Goal: Task Accomplishment & Management: Complete application form

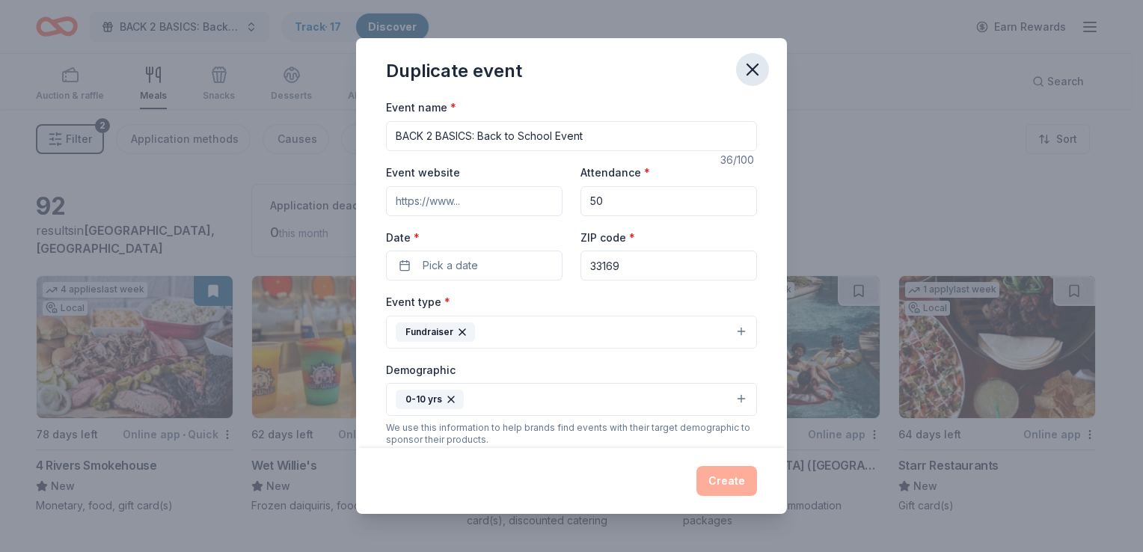
click at [753, 70] on icon "button" at bounding box center [752, 69] width 10 height 10
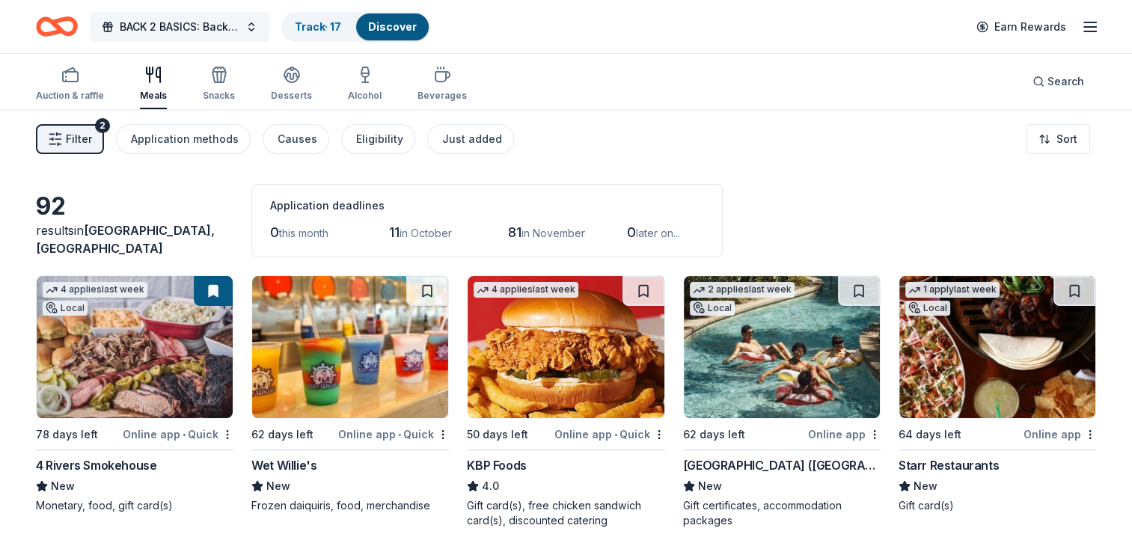
click at [186, 34] on span "BACK 2 BASICS: Back to School Event" at bounding box center [180, 27] width 120 height 18
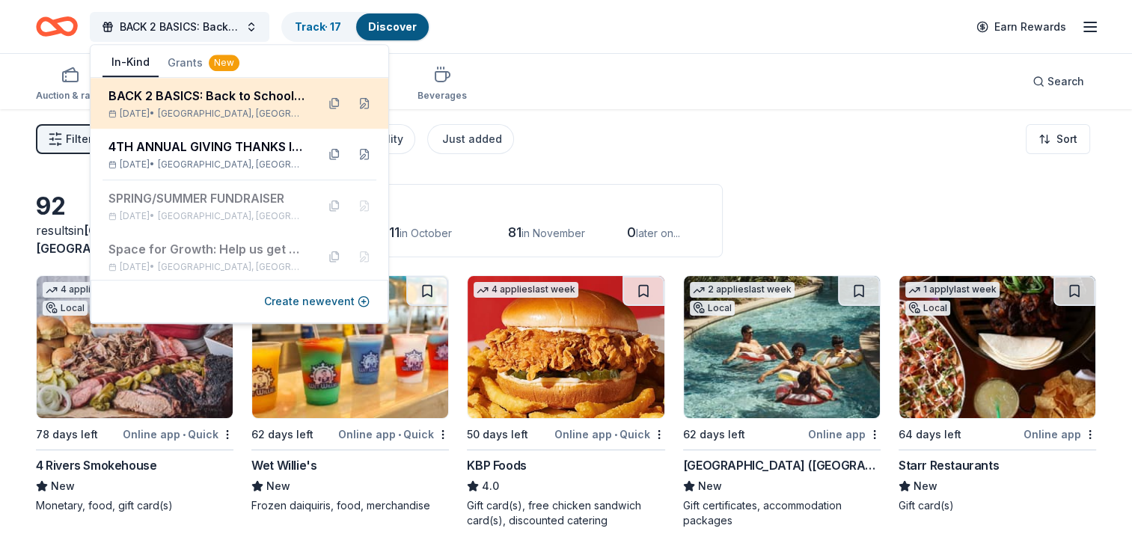
click at [218, 100] on div "BACK 2 BASICS: Back to School Event" at bounding box center [206, 96] width 196 height 18
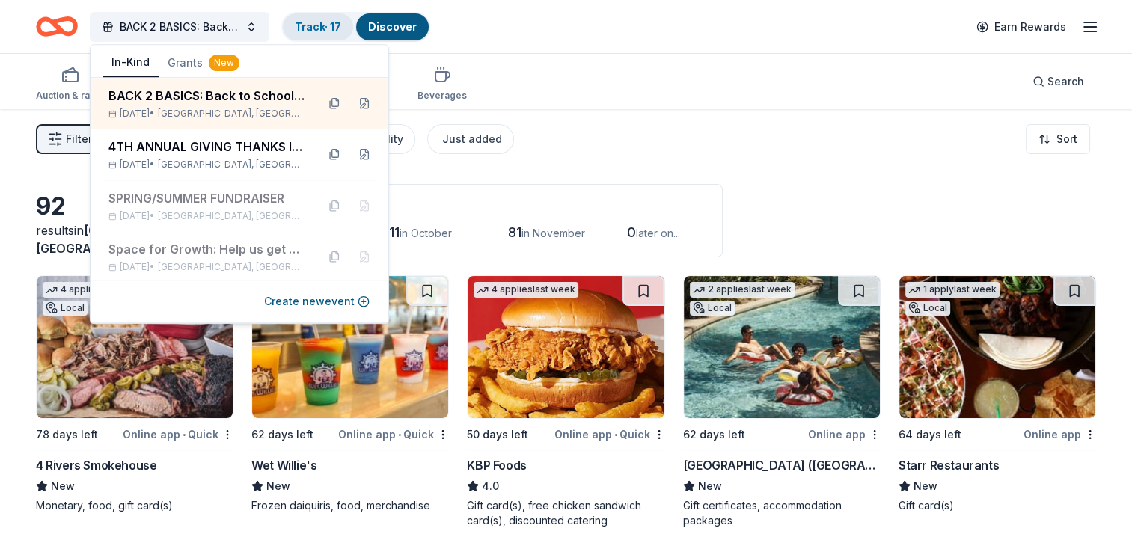
click at [328, 28] on link "Track · 17" at bounding box center [318, 26] width 46 height 13
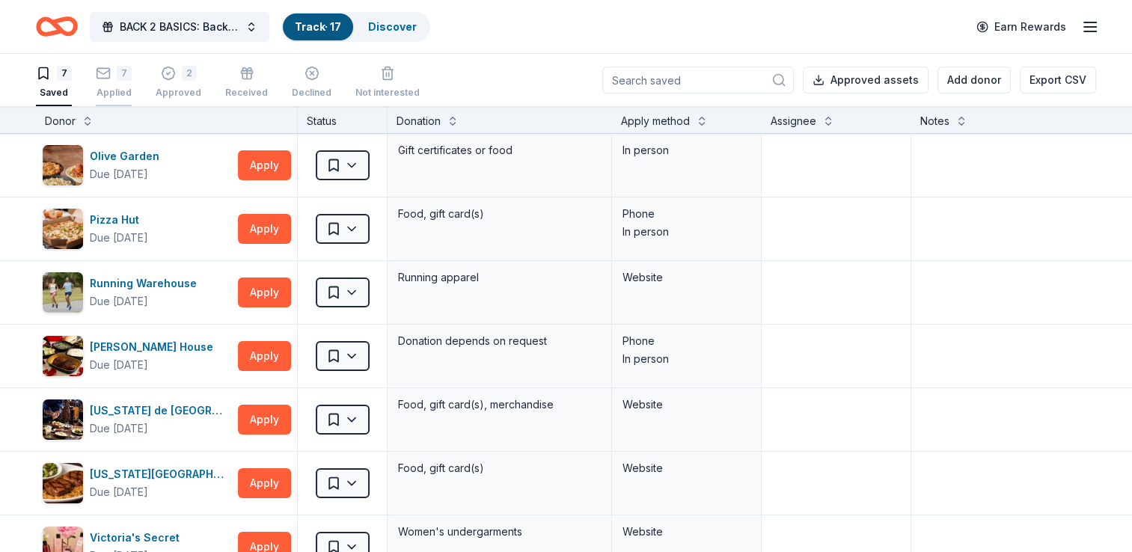
click at [125, 88] on div "Applied" at bounding box center [114, 93] width 36 height 12
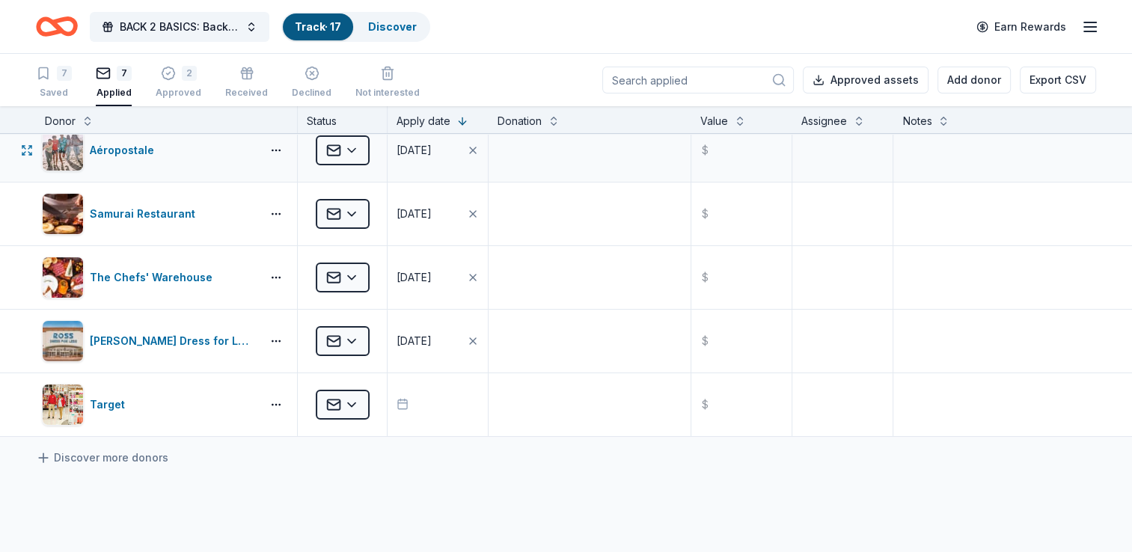
scroll to position [150, 0]
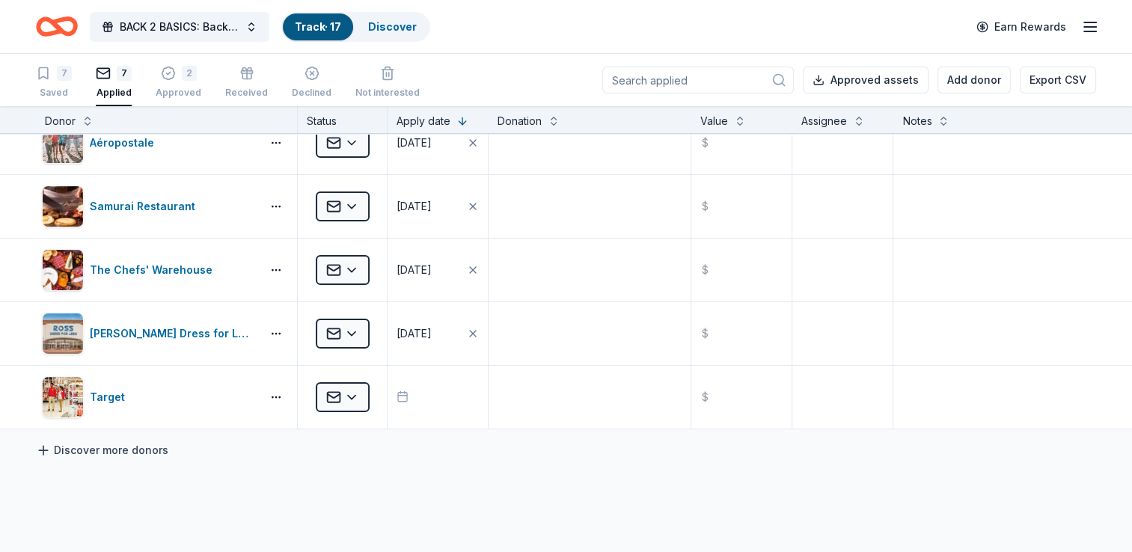
click at [94, 447] on link "Discover more donors" at bounding box center [102, 450] width 132 height 18
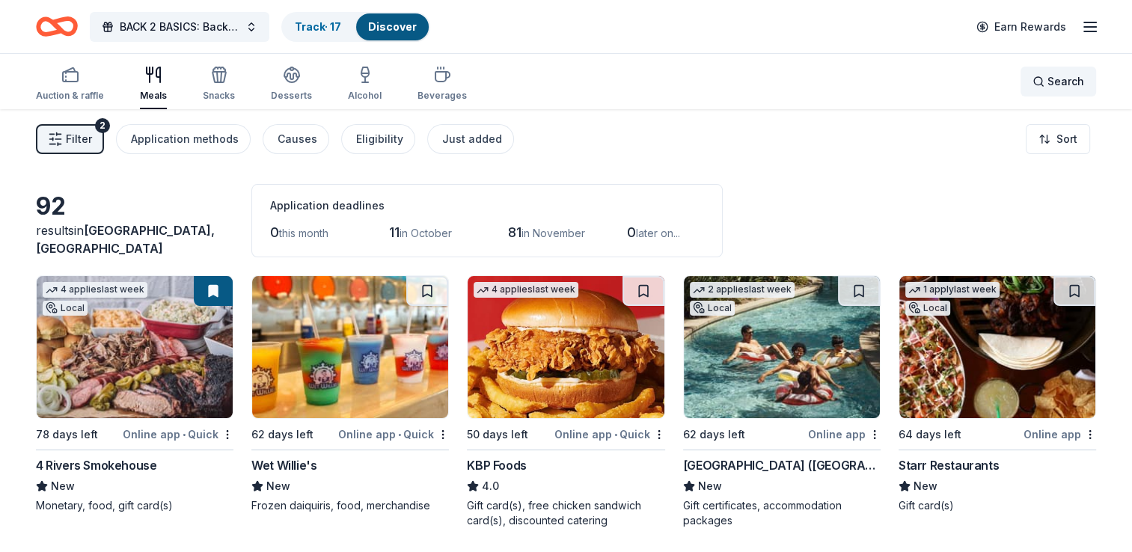
click at [1053, 86] on span "Search" at bounding box center [1065, 82] width 37 height 18
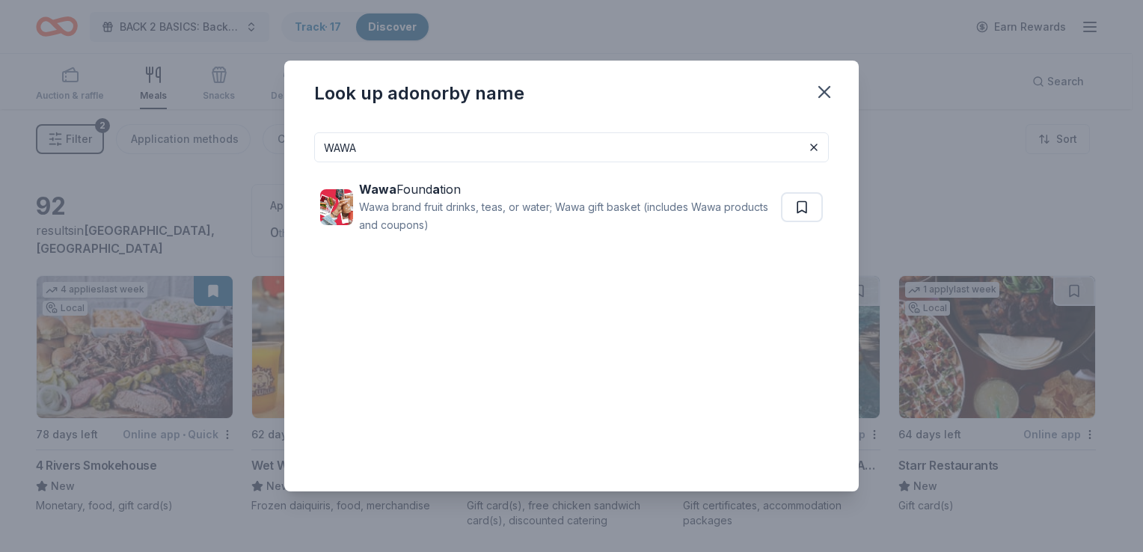
type input "WAWA"
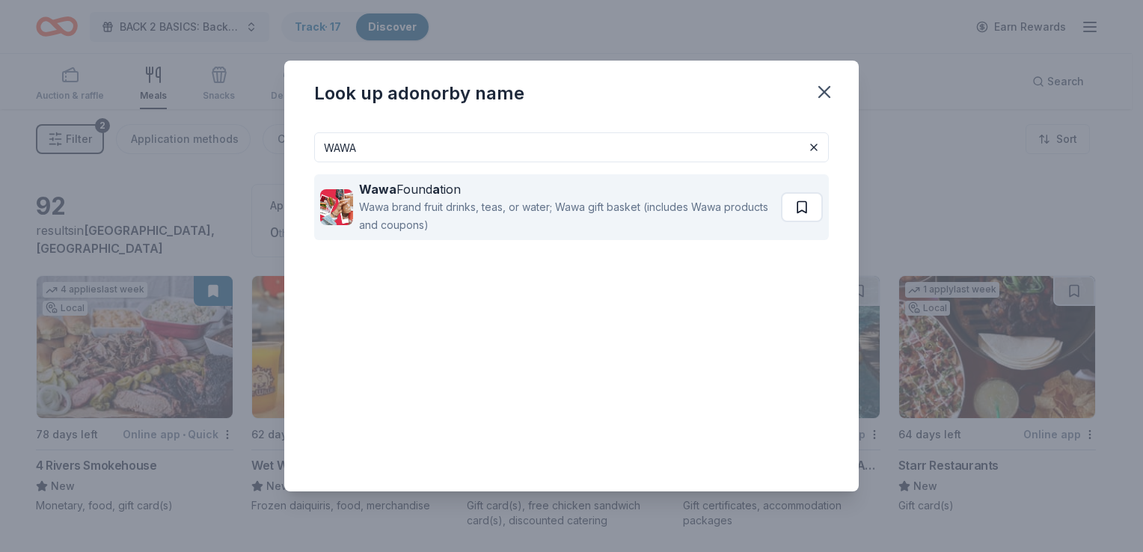
click at [810, 209] on button at bounding box center [802, 207] width 42 height 30
click at [670, 212] on div "Wawa brand fruit drinks, teas, or water; Wawa gift basket (includes Wawa produc…" at bounding box center [568, 216] width 419 height 36
click at [807, 201] on button at bounding box center [803, 207] width 39 height 30
click at [804, 208] on button at bounding box center [803, 207] width 39 height 30
click at [693, 201] on div "Wawa brand fruit drinks, teas, or water; Wawa gift basket (includes Wawa produc…" at bounding box center [568, 216] width 419 height 36
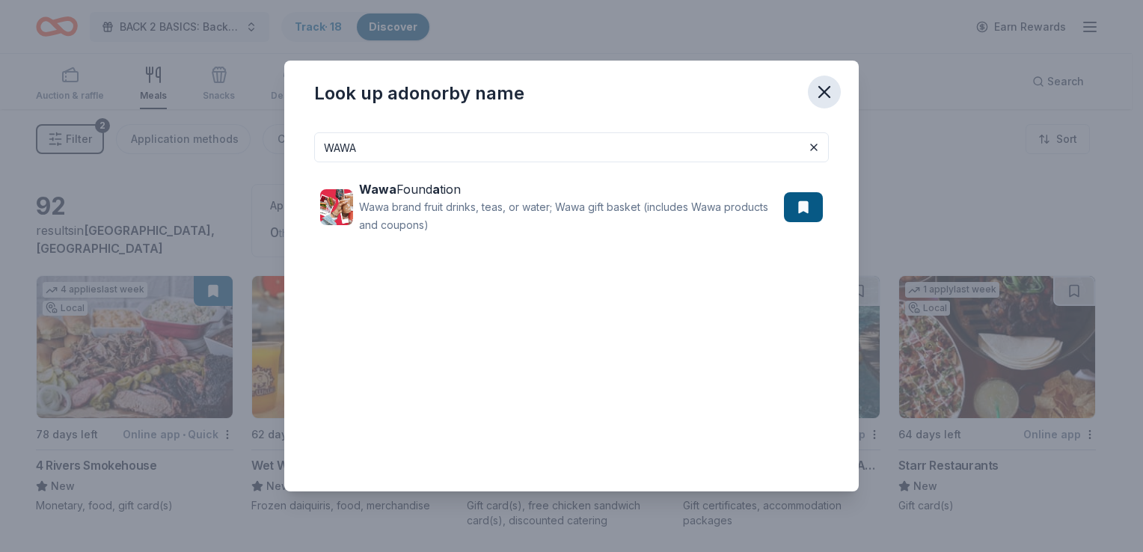
click at [821, 92] on icon "button" at bounding box center [824, 92] width 21 height 21
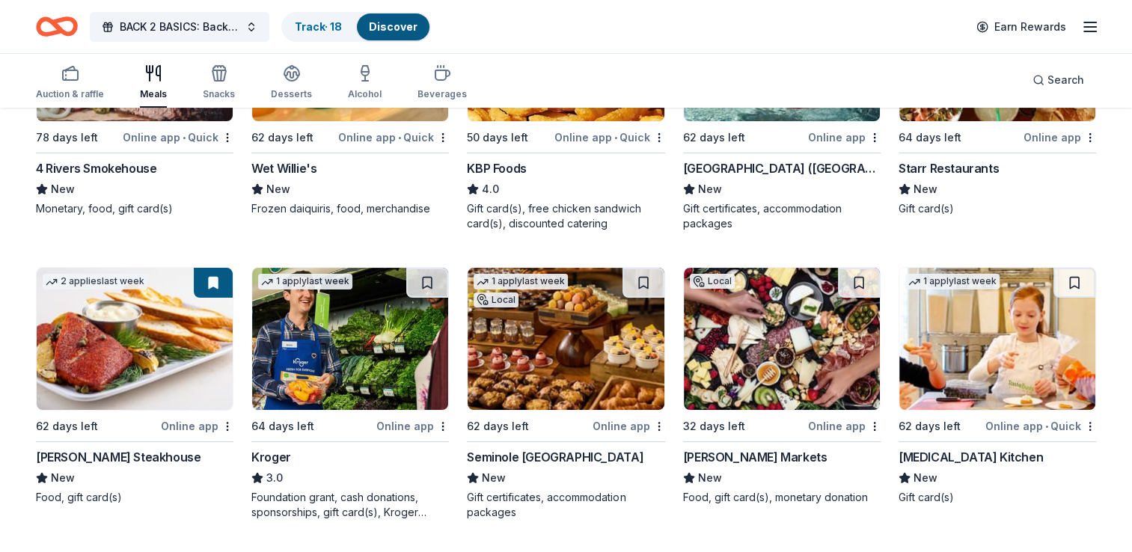
scroll to position [299, 0]
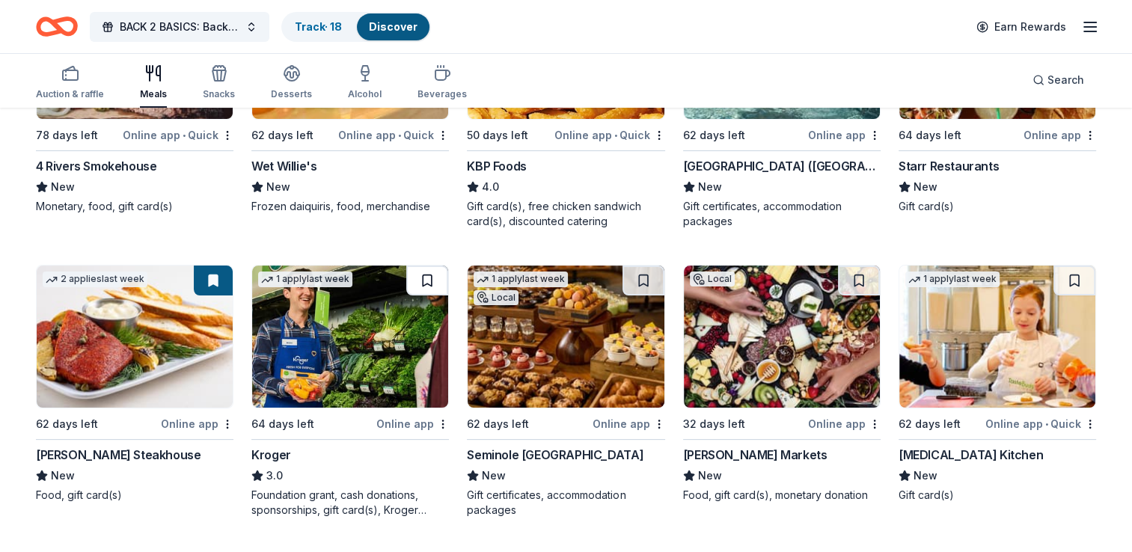
click at [427, 277] on button at bounding box center [427, 281] width 42 height 30
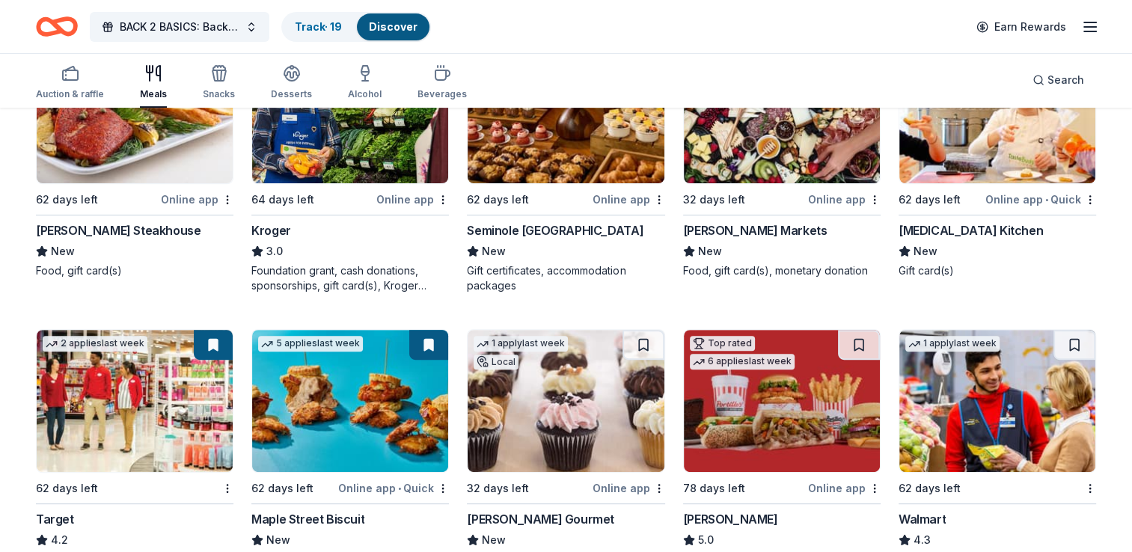
scroll to position [599, 0]
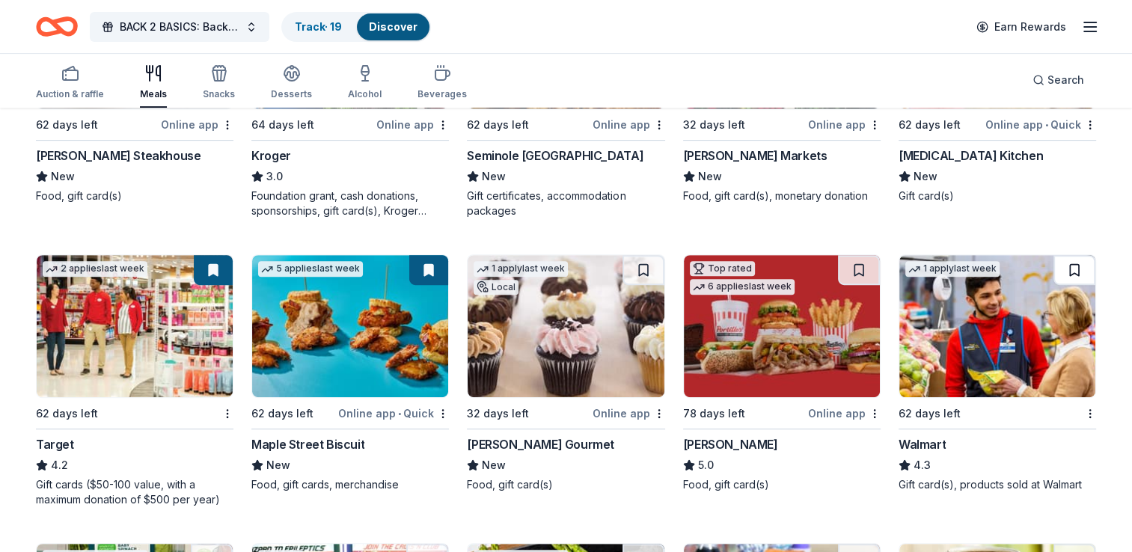
click at [1074, 269] on button at bounding box center [1074, 270] width 42 height 30
click at [1074, 267] on button at bounding box center [1075, 270] width 39 height 30
click at [1093, 419] on div at bounding box center [1088, 413] width 15 height 19
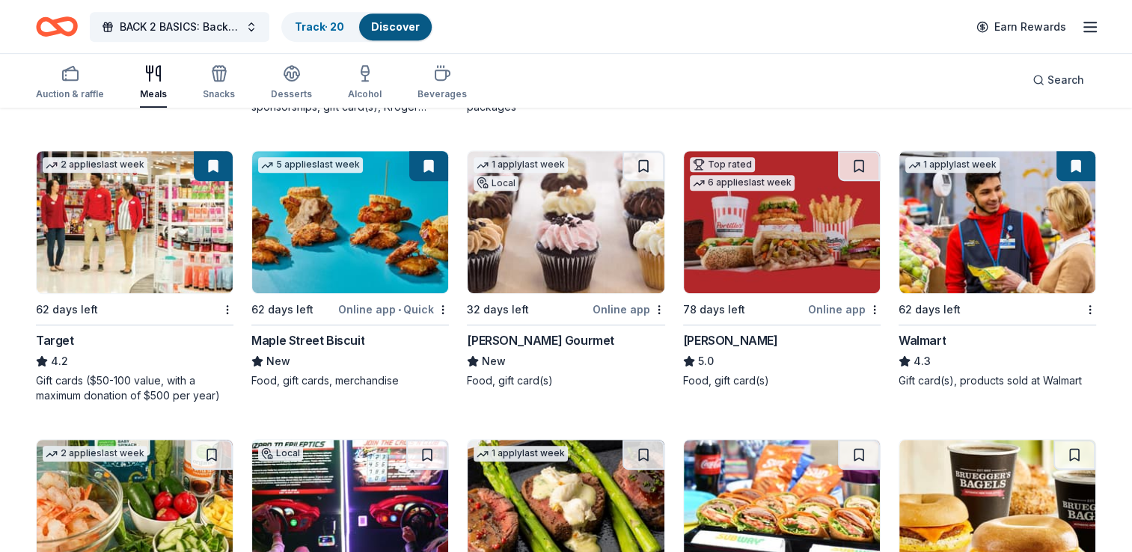
scroll to position [748, 0]
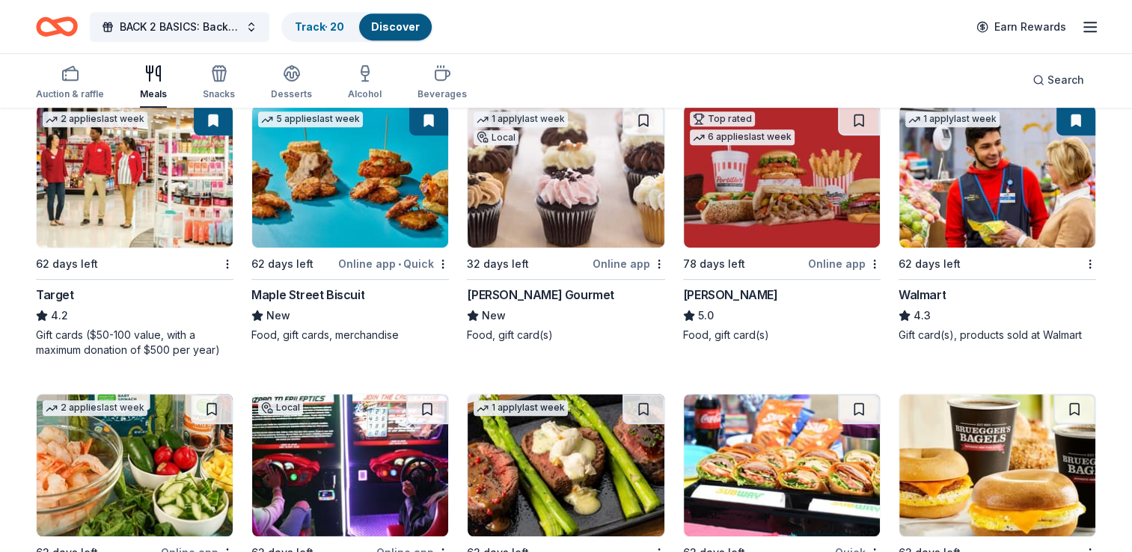
click at [139, 204] on img at bounding box center [135, 176] width 196 height 142
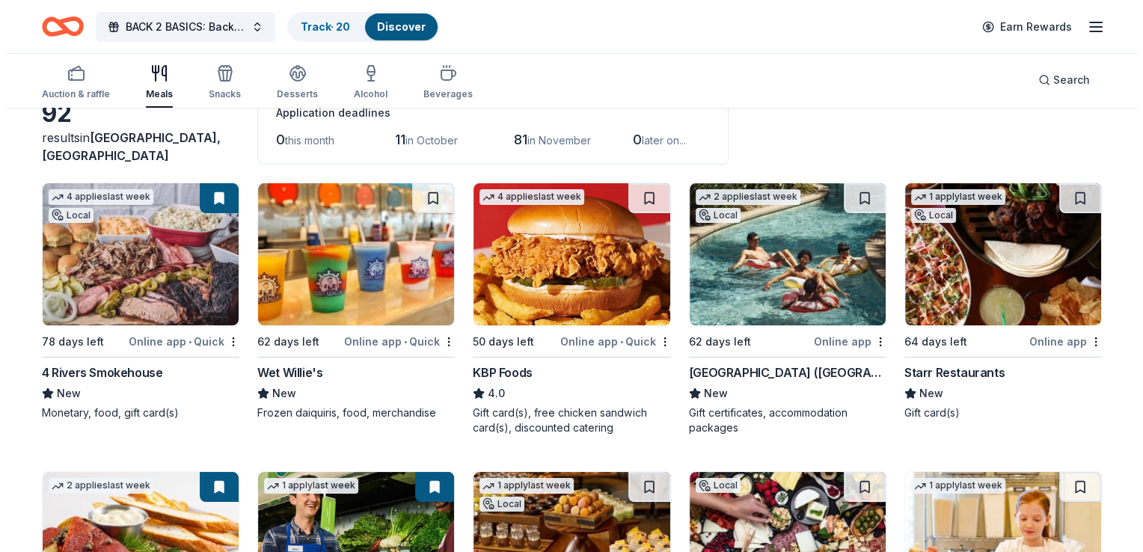
scroll to position [0, 0]
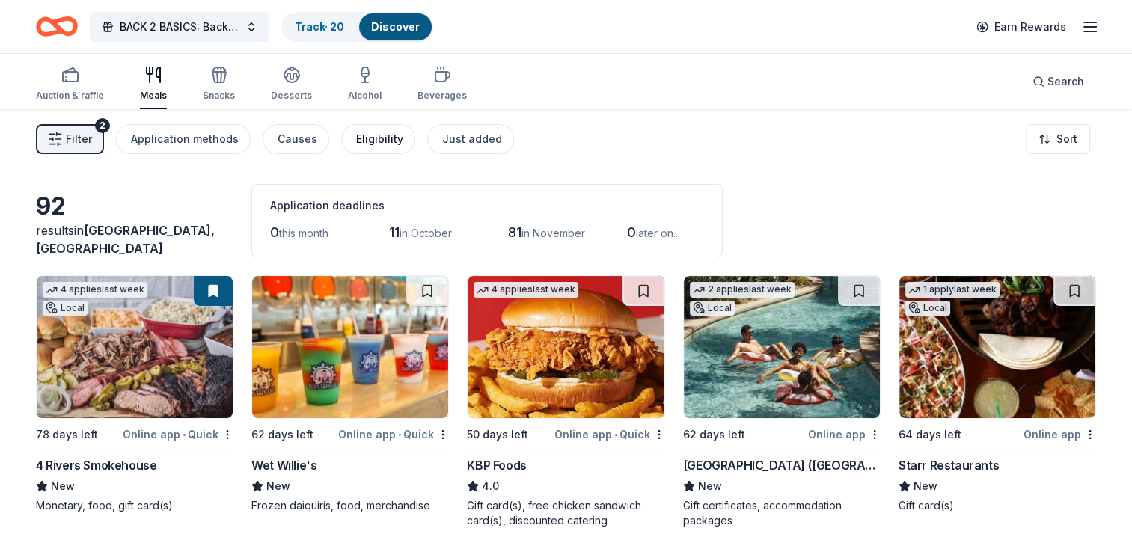
click at [357, 135] on div "Eligibility" at bounding box center [379, 139] width 47 height 18
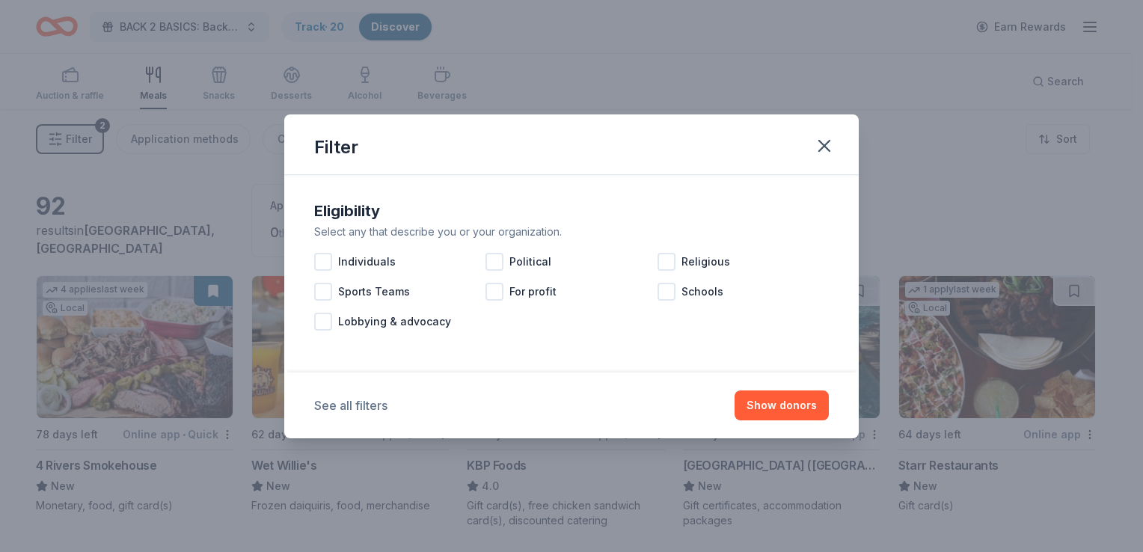
click at [341, 408] on button "See all filters" at bounding box center [350, 406] width 73 height 18
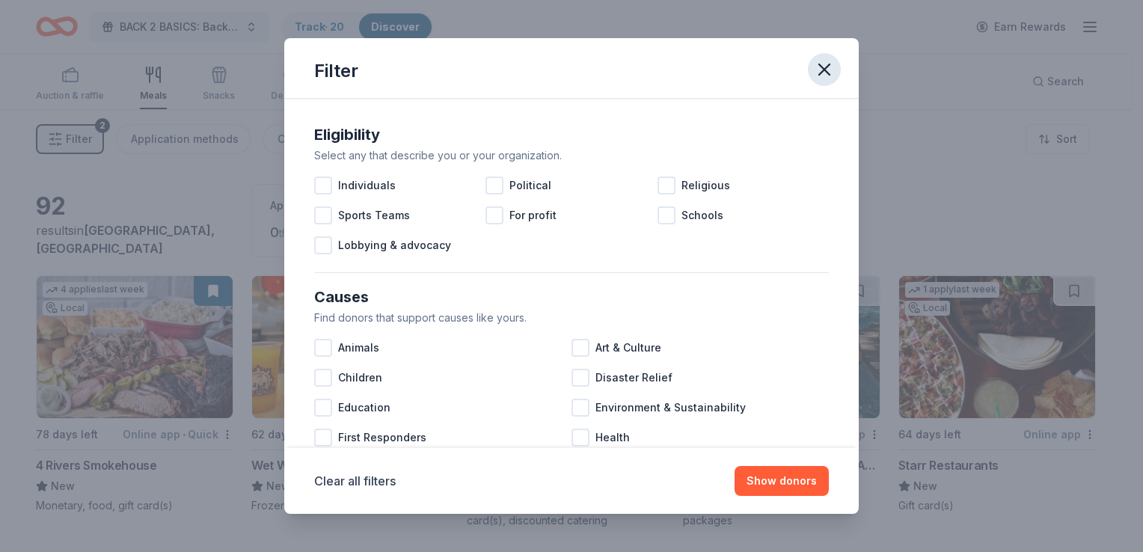
click at [818, 71] on icon "button" at bounding box center [824, 69] width 21 height 21
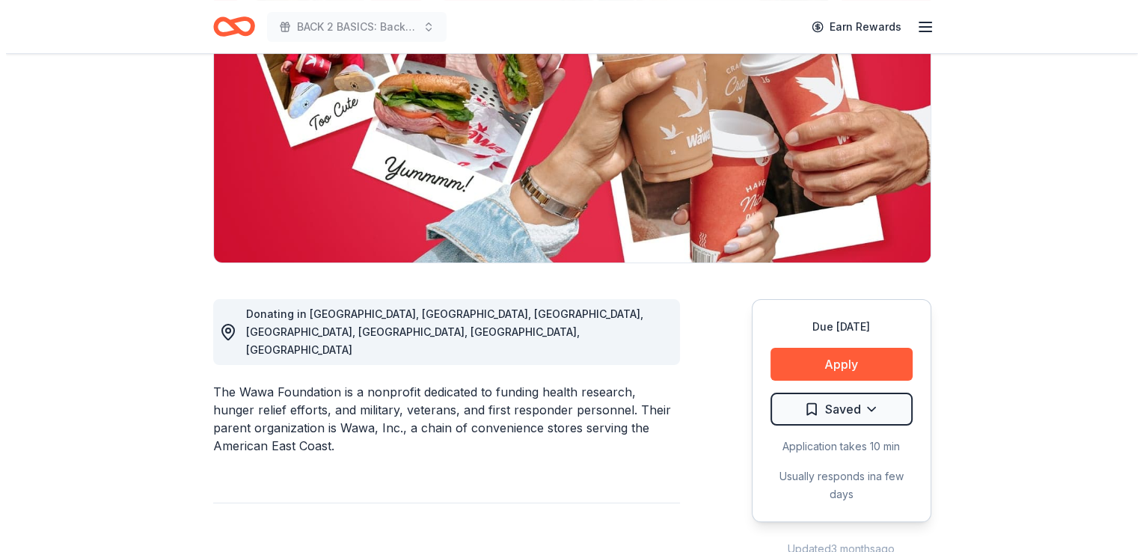
scroll to position [224, 0]
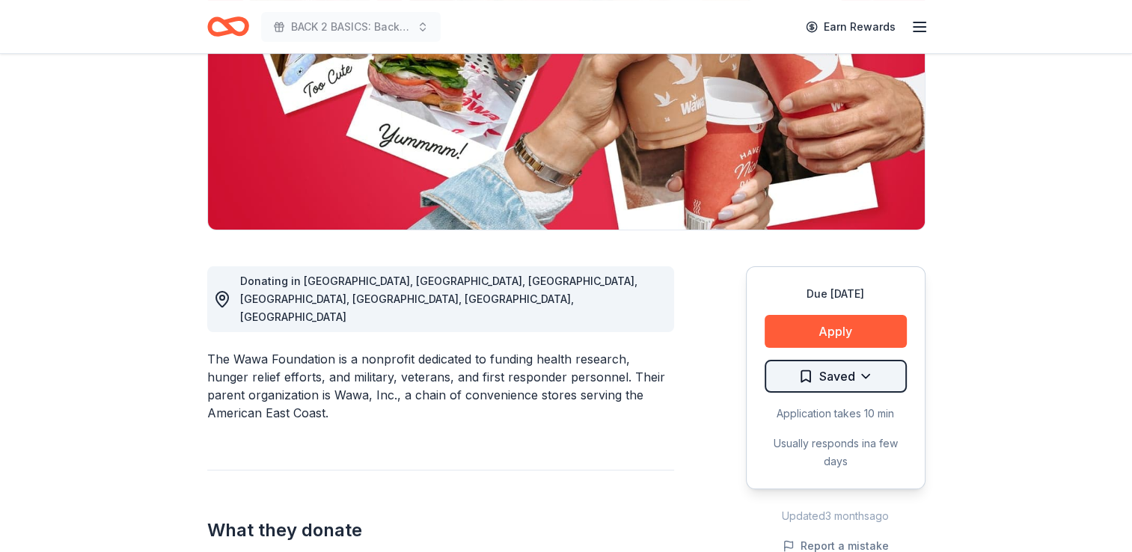
click at [818, 328] on html "BACK 2 BASICS: Back to School Event Earn Rewards Due [DATE] Share Wawa Foundati…" at bounding box center [566, 52] width 1132 height 552
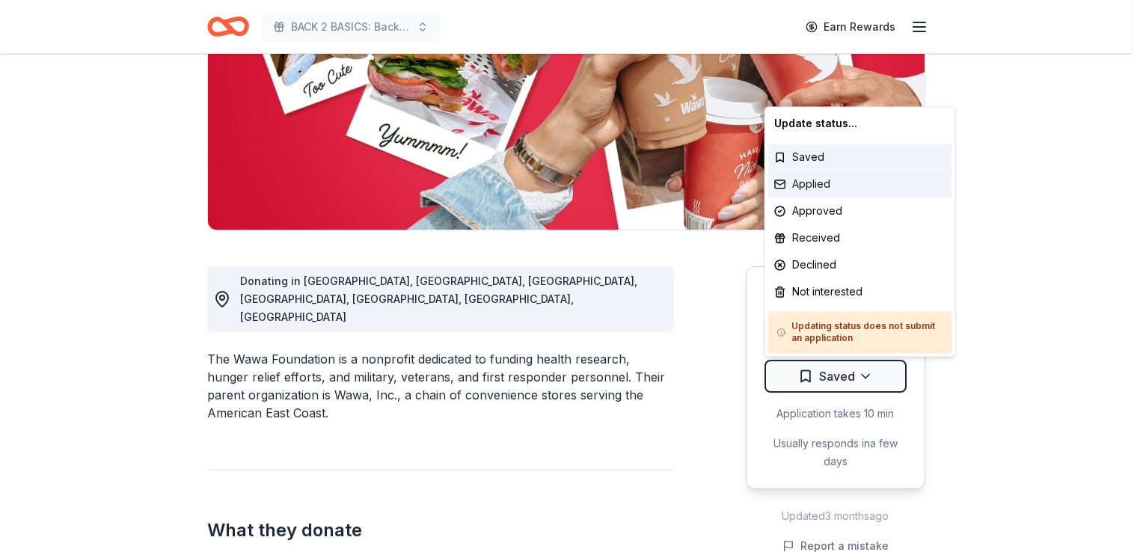
click at [817, 183] on div "Applied" at bounding box center [860, 184] width 184 height 27
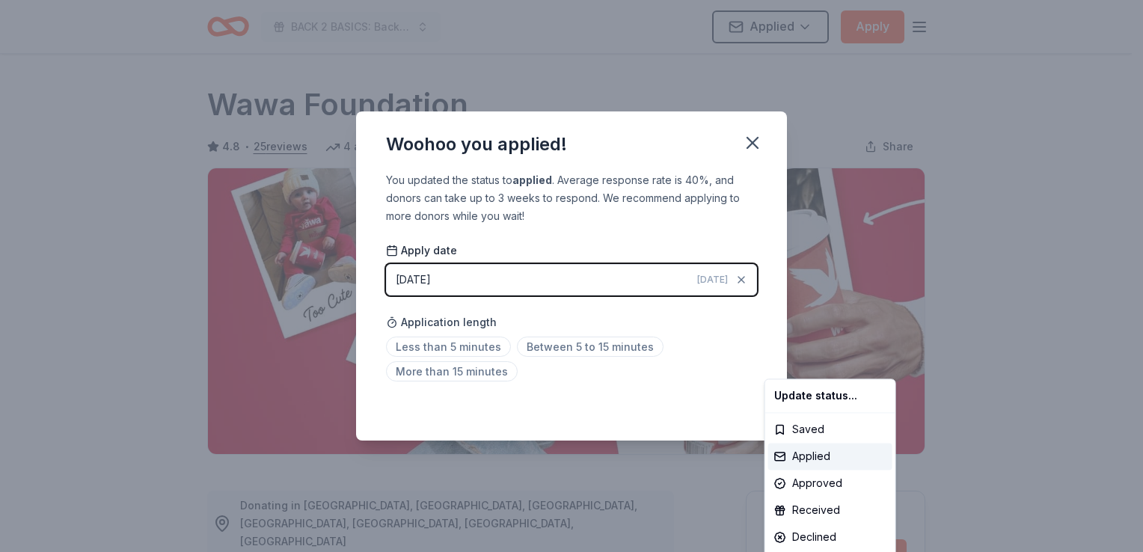
click at [706, 282] on html "BACK 2 BASICS: Back to School Event Applied Apply Due in 71 days Share Wawa Fou…" at bounding box center [571, 276] width 1143 height 552
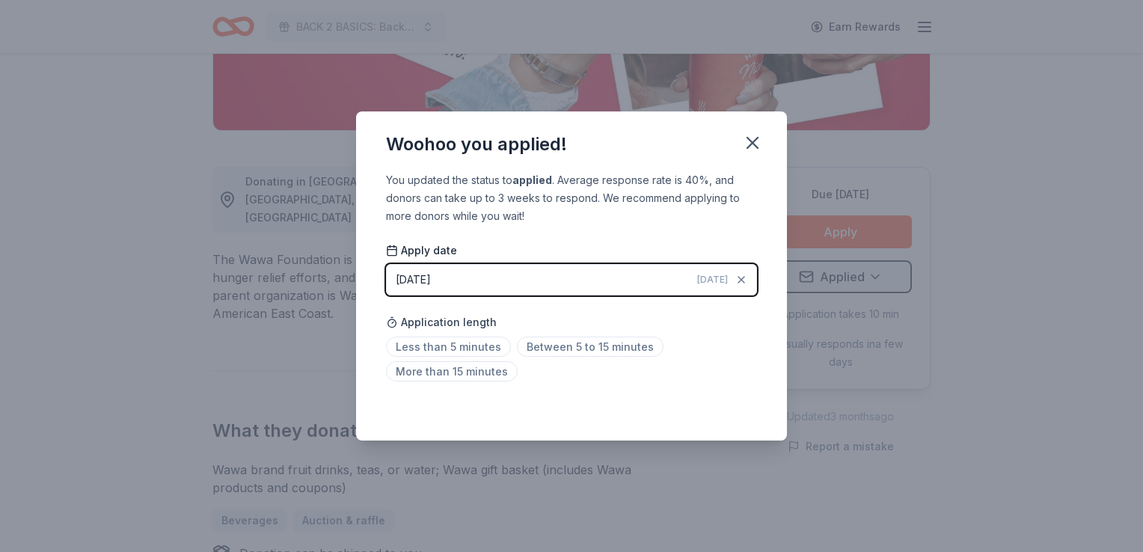
click at [417, 278] on div "[DATE]" at bounding box center [413, 280] width 35 height 18
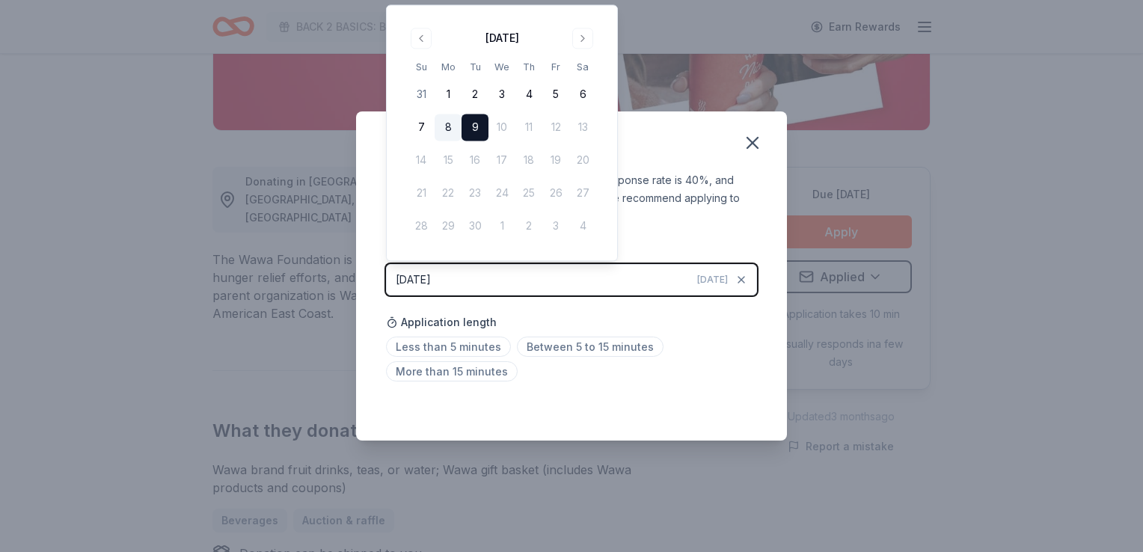
click at [448, 124] on button "8" at bounding box center [448, 127] width 27 height 27
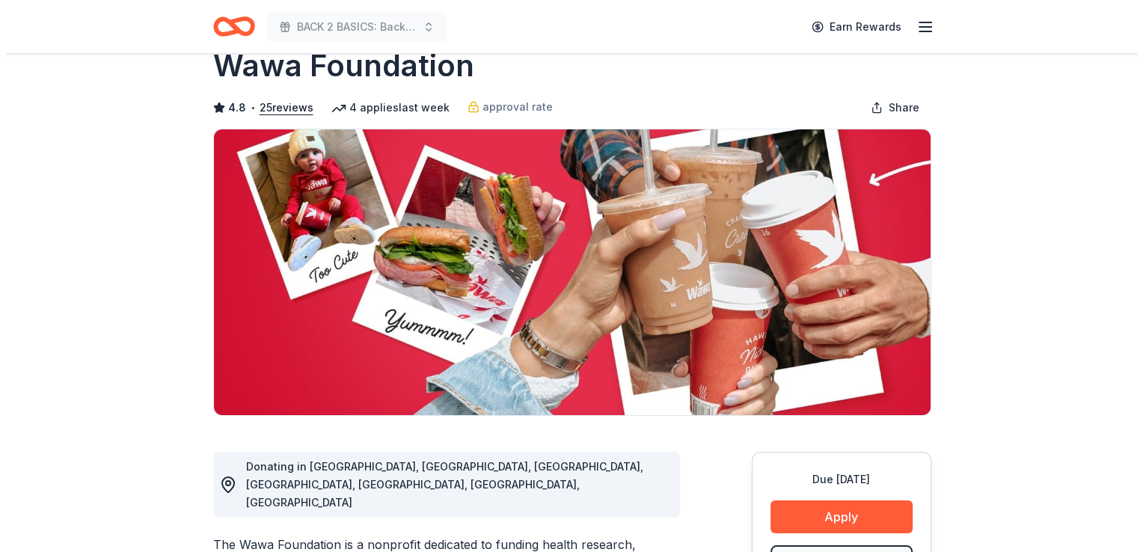
scroll to position [75, 0]
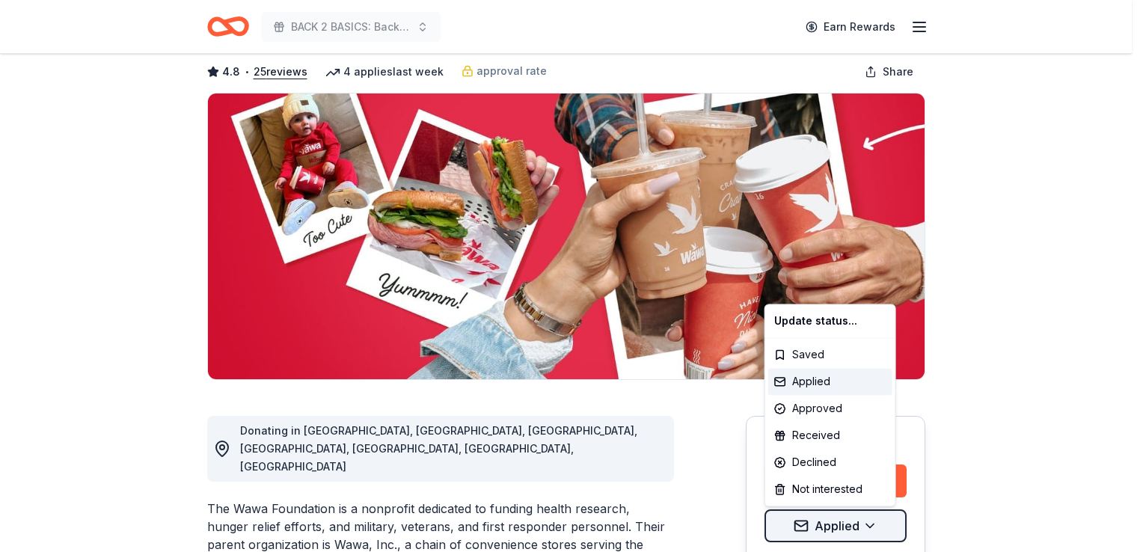
click at [865, 477] on html "BACK 2 BASICS: Back to School Event Earn Rewards Due in 71 days Share Wawa Foun…" at bounding box center [571, 201] width 1143 height 552
click at [829, 432] on div "Received" at bounding box center [830, 435] width 124 height 27
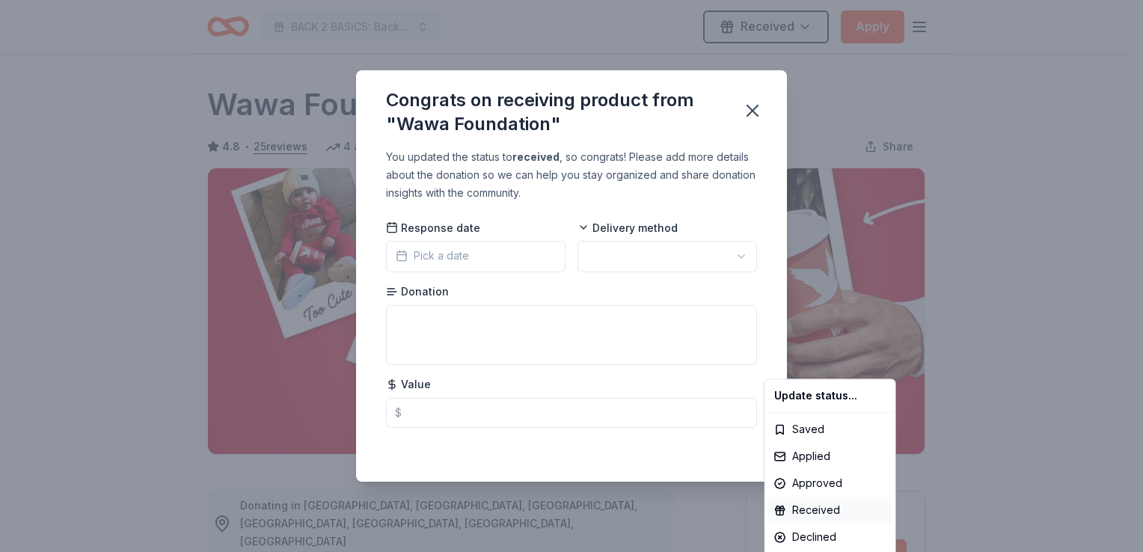
scroll to position [0, 0]
click at [495, 257] on html "BACK 2 BASICS: Back to School Event Received Apply Due in 71 days Share Wawa Fo…" at bounding box center [571, 276] width 1143 height 552
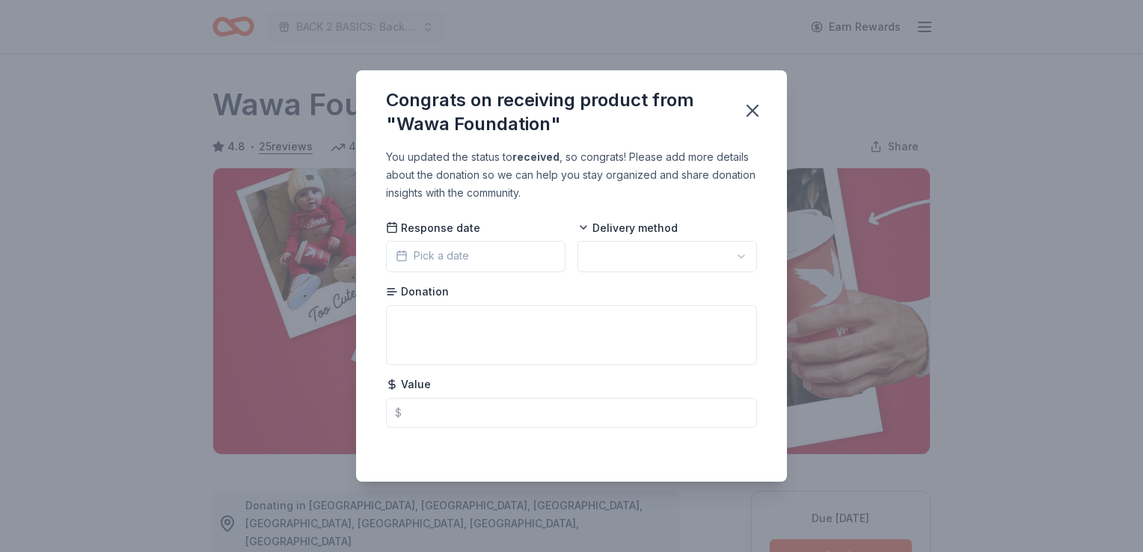
scroll to position [324, 0]
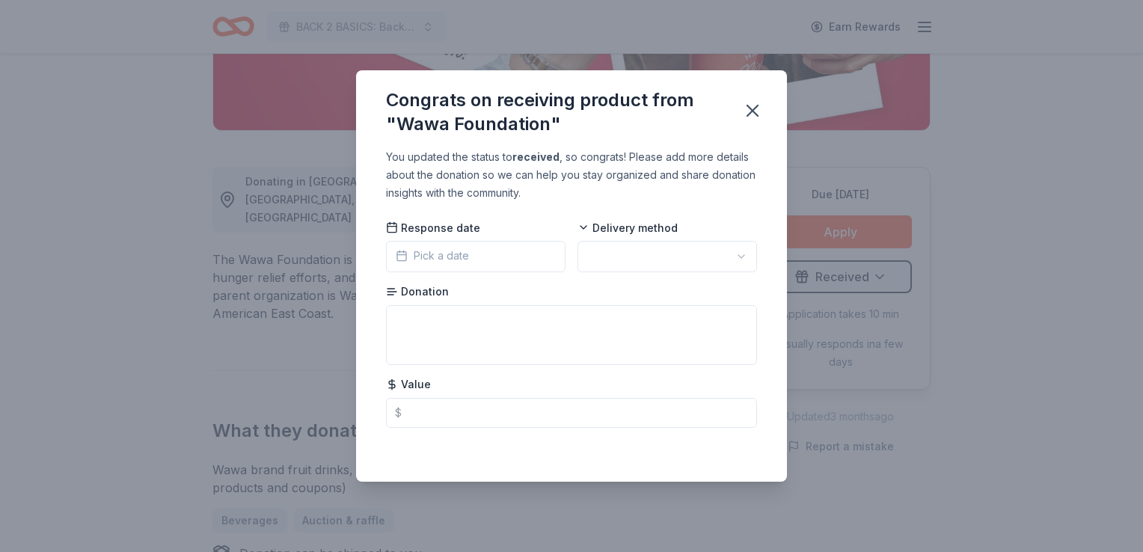
click at [457, 257] on span "Pick a date" at bounding box center [432, 256] width 73 height 18
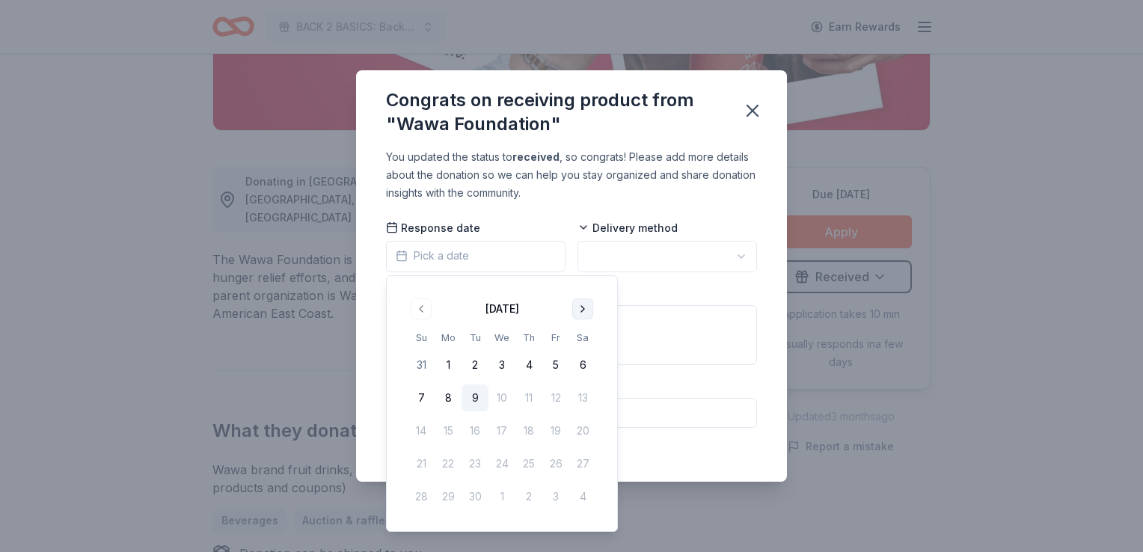
click at [578, 311] on button "Go to next month" at bounding box center [582, 309] width 21 height 21
click at [587, 313] on button "Go to next month" at bounding box center [582, 309] width 21 height 21
click at [501, 397] on td "10" at bounding box center [502, 398] width 27 height 27
click at [752, 111] on icon "button" at bounding box center [752, 110] width 10 height 10
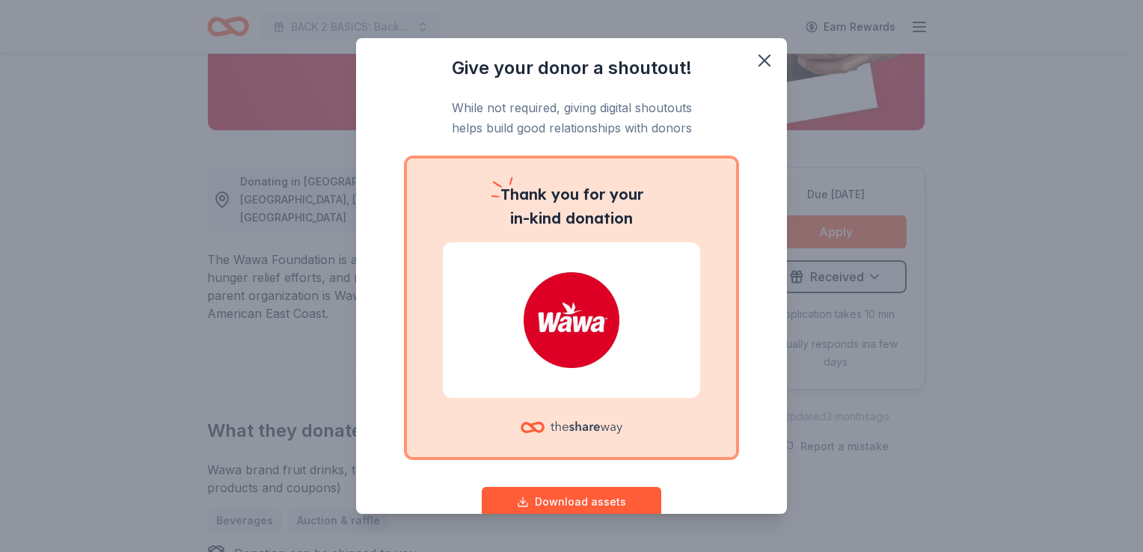
click at [847, 275] on div "Give your donor a shoutout! While not required, giving digital shoutouts helps …" at bounding box center [571, 276] width 1143 height 552
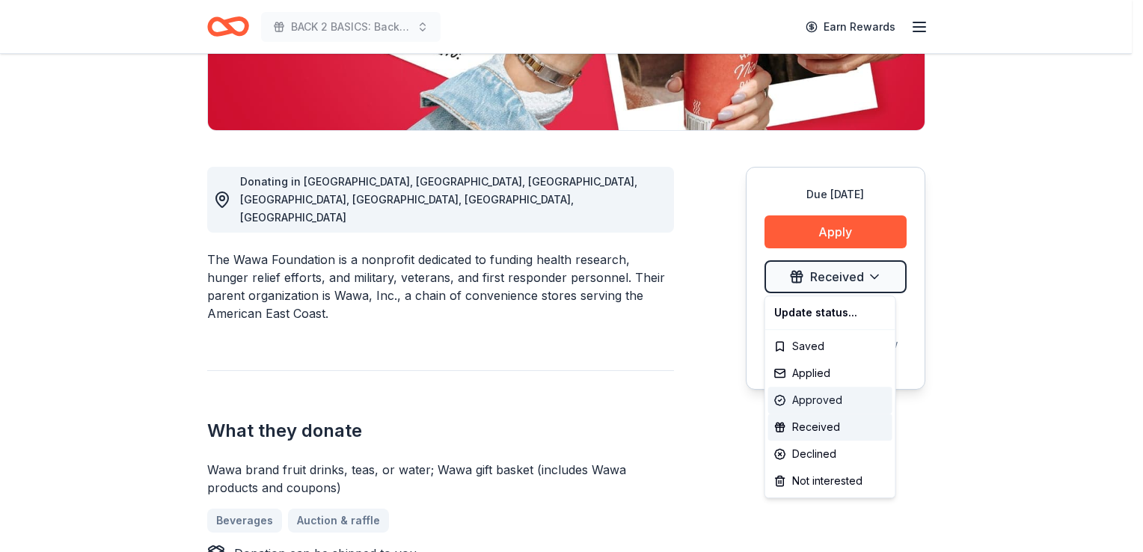
click at [822, 397] on div "Approved" at bounding box center [830, 400] width 124 height 27
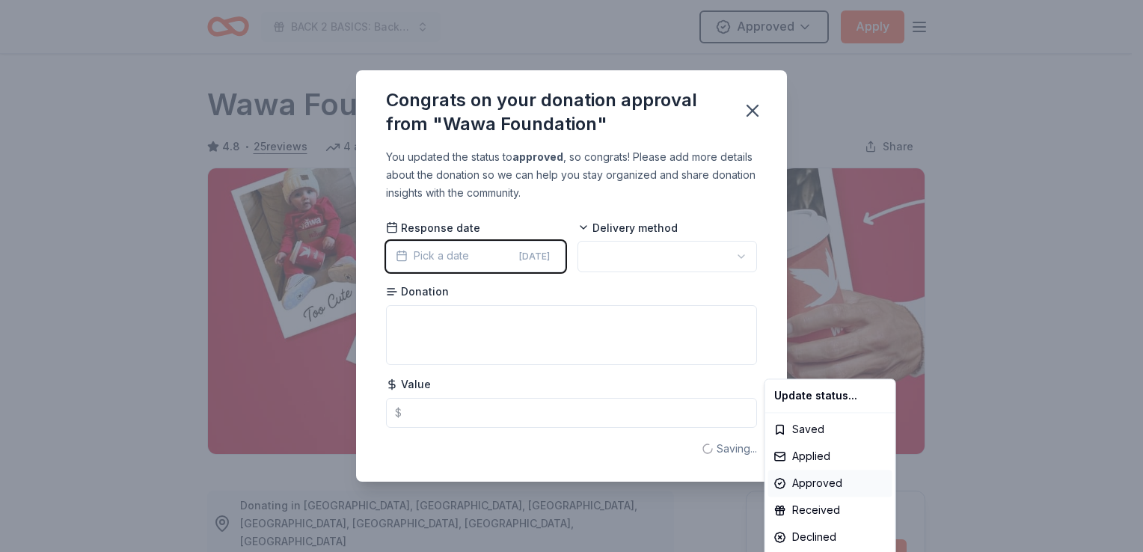
scroll to position [0, 0]
click at [664, 260] on html "BACK 2 BASICS: Back to School Event Approved Apply Due in 71 days Share Wawa Fo…" at bounding box center [571, 276] width 1143 height 552
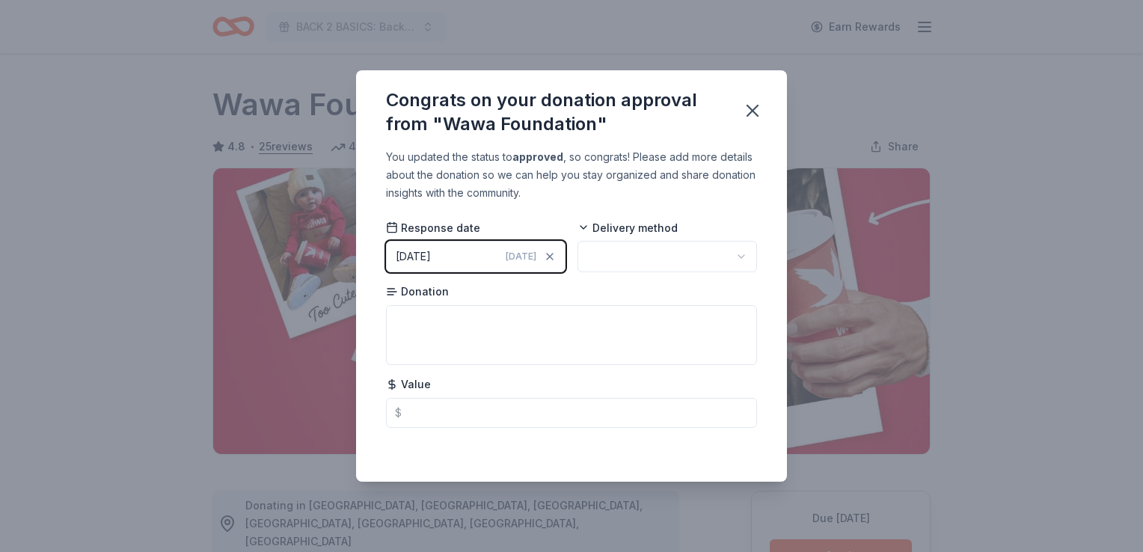
click at [742, 257] on html "BACK 2 BASICS: Back to School Event Earn Rewards Due in 71 days Share Wawa Foun…" at bounding box center [571, 276] width 1143 height 552
click at [739, 260] on html "BACK 2 BASICS: Back to School Event Approved Apply Due in 71 days Share Wawa Fo…" at bounding box center [571, 276] width 1143 height 552
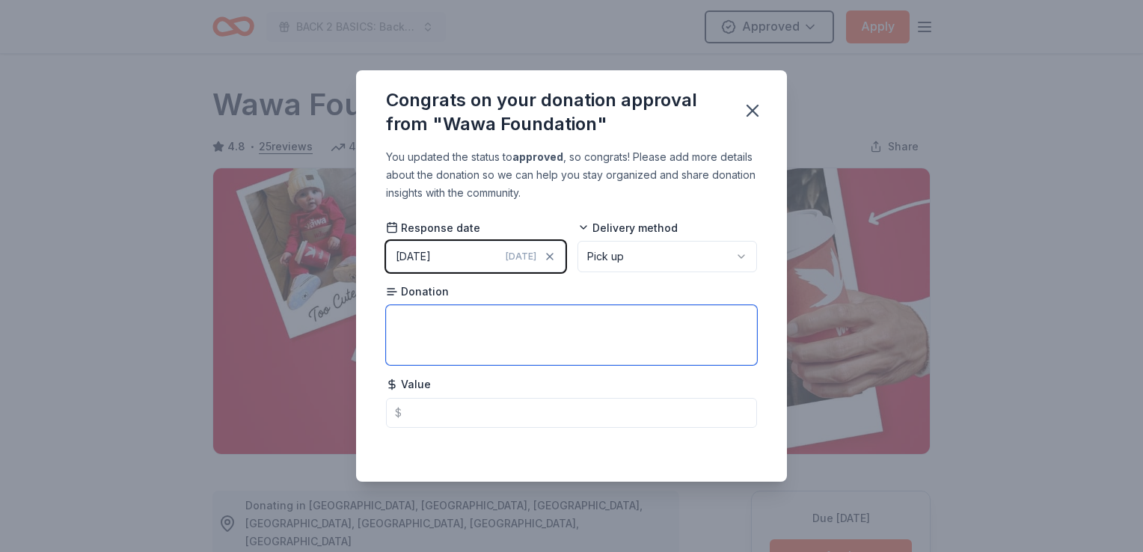
click at [545, 313] on textarea at bounding box center [571, 335] width 371 height 60
click at [503, 343] on textarea at bounding box center [571, 335] width 371 height 60
paste textarea "3 cases of individually wrapped/boxed soft pretzels (144) to be delivered to st…"
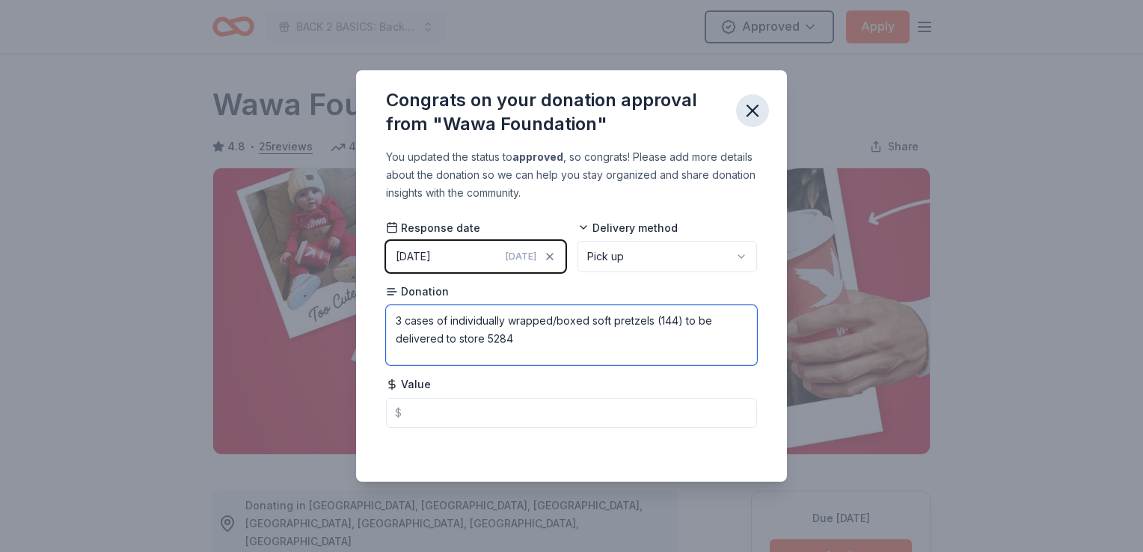
type textarea "3 cases of individually wrapped/boxed soft pretzels (144) to be delivered to st…"
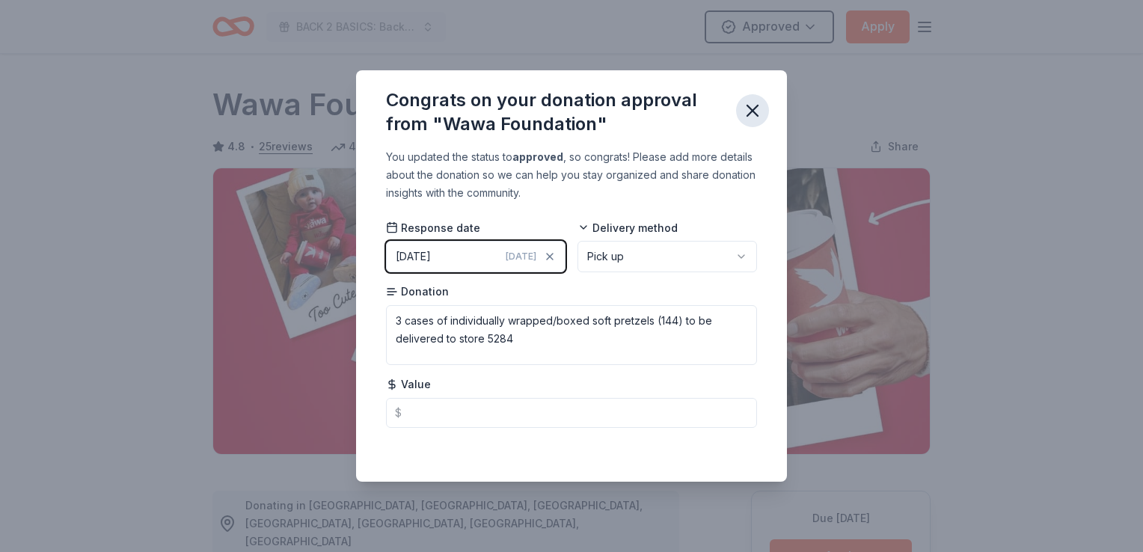
click at [748, 116] on icon "button" at bounding box center [752, 110] width 10 height 10
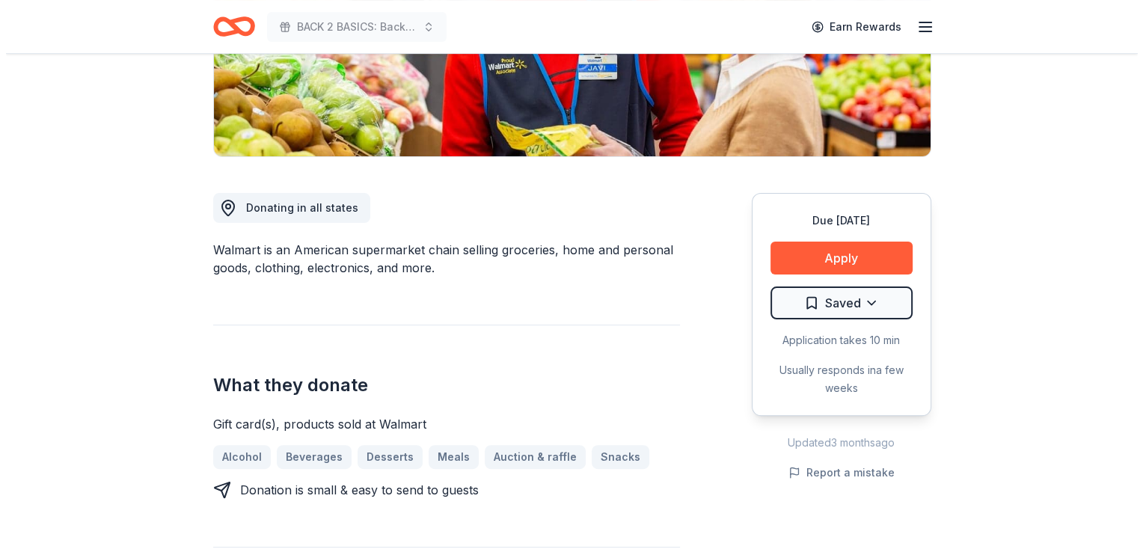
scroll to position [299, 0]
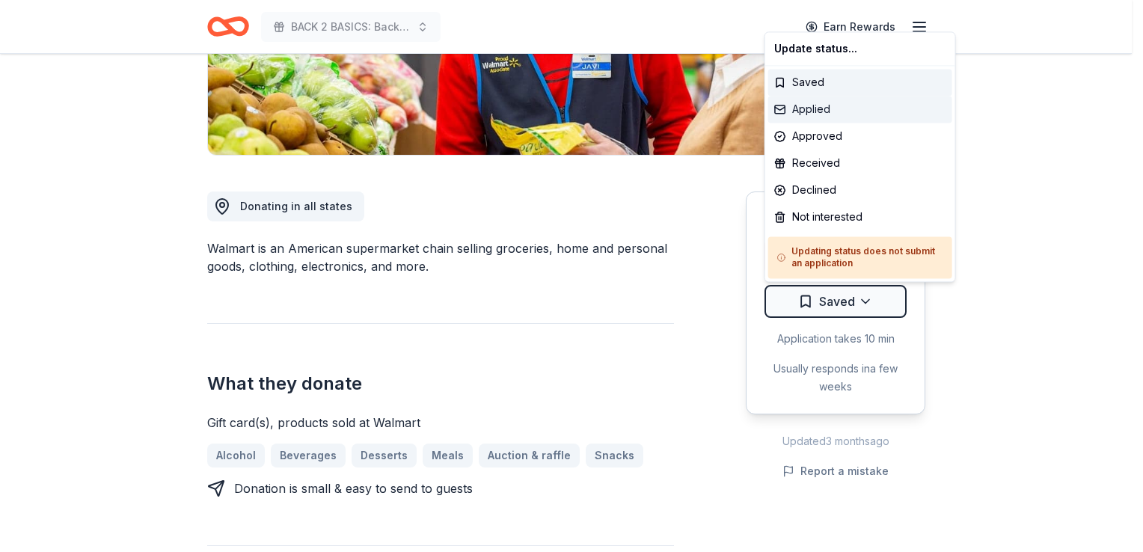
click at [827, 110] on div "Applied" at bounding box center [860, 109] width 184 height 27
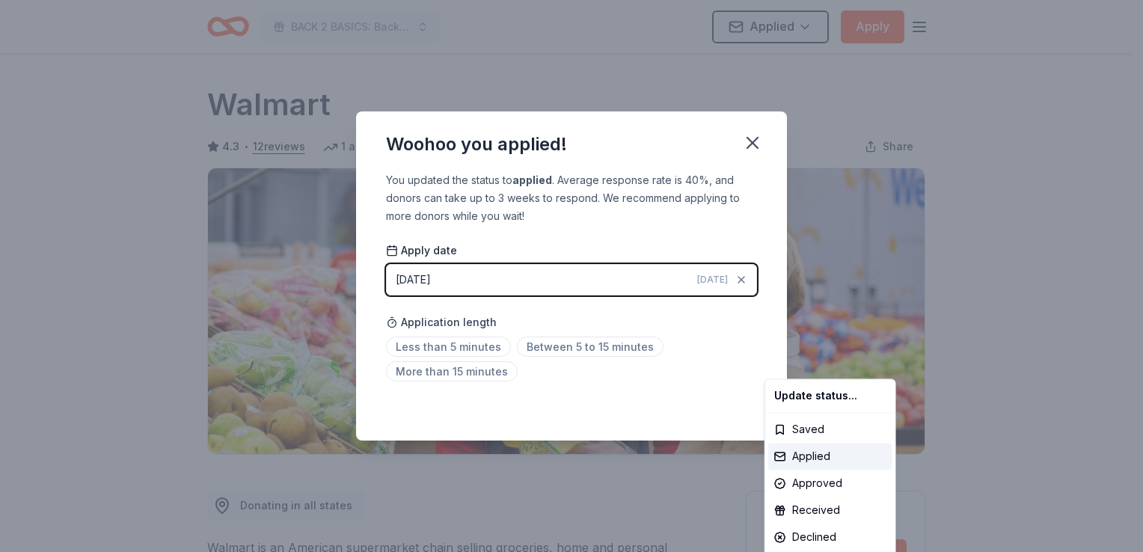
click at [416, 280] on html "BACK 2 BASICS: Back to School Event Applied Apply Due in 62 days Share Walmart …" at bounding box center [571, 276] width 1143 height 552
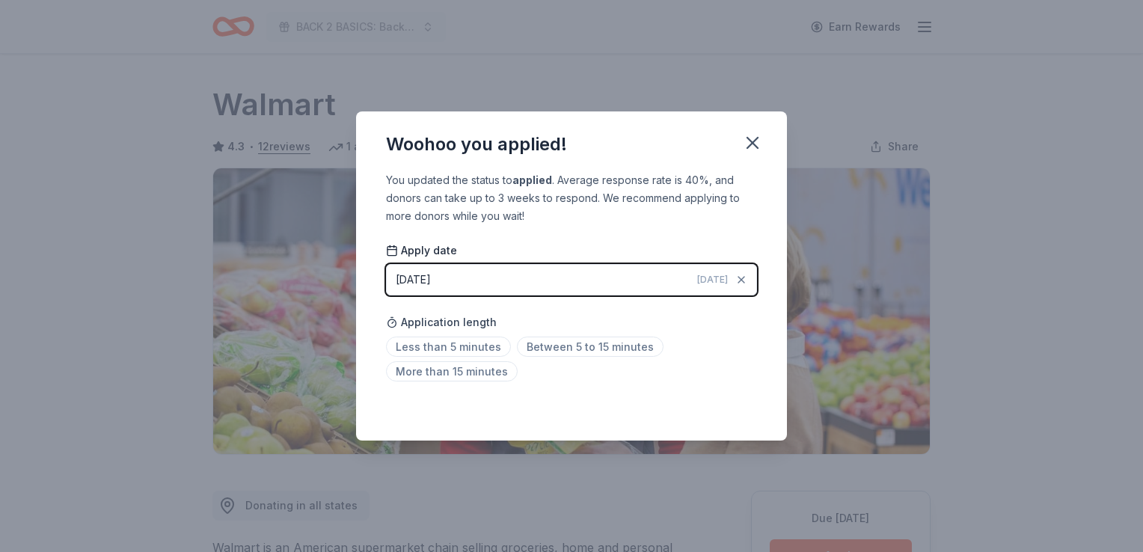
scroll to position [324, 0]
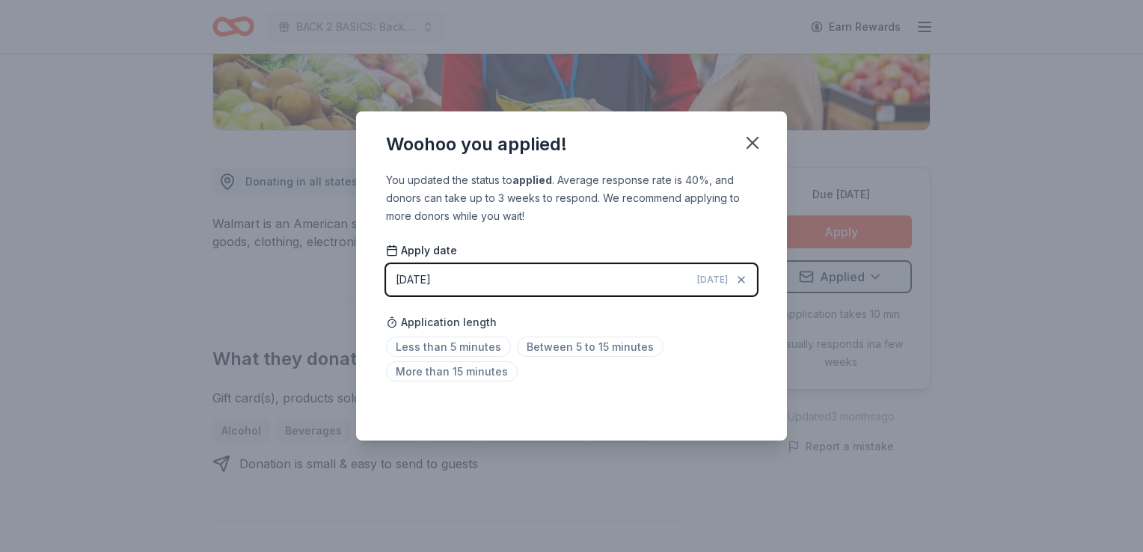
click at [420, 279] on div "09/09/2025" at bounding box center [413, 280] width 35 height 18
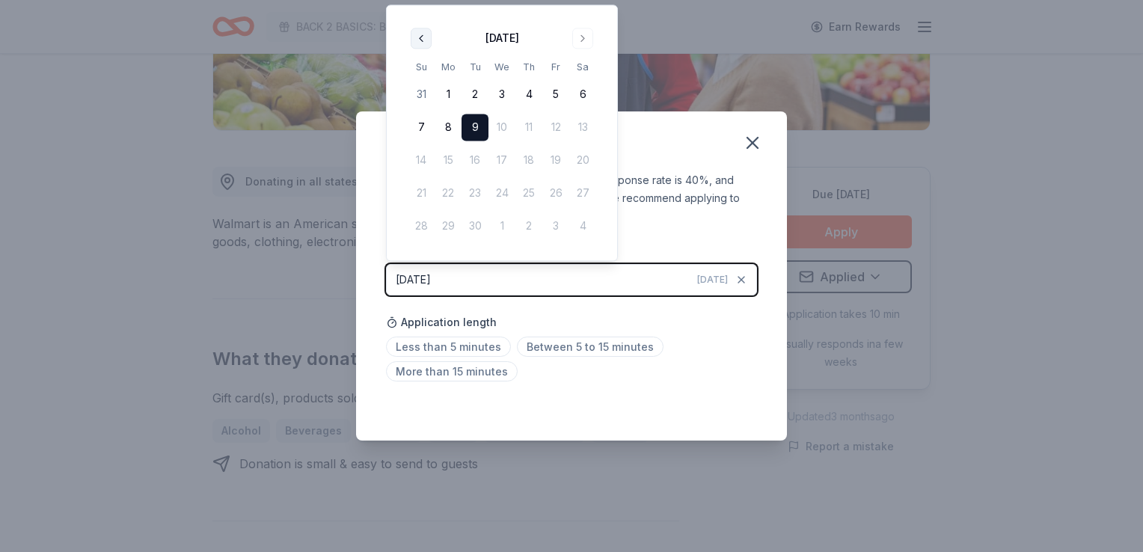
click at [423, 37] on button "Go to previous month" at bounding box center [421, 38] width 21 height 21
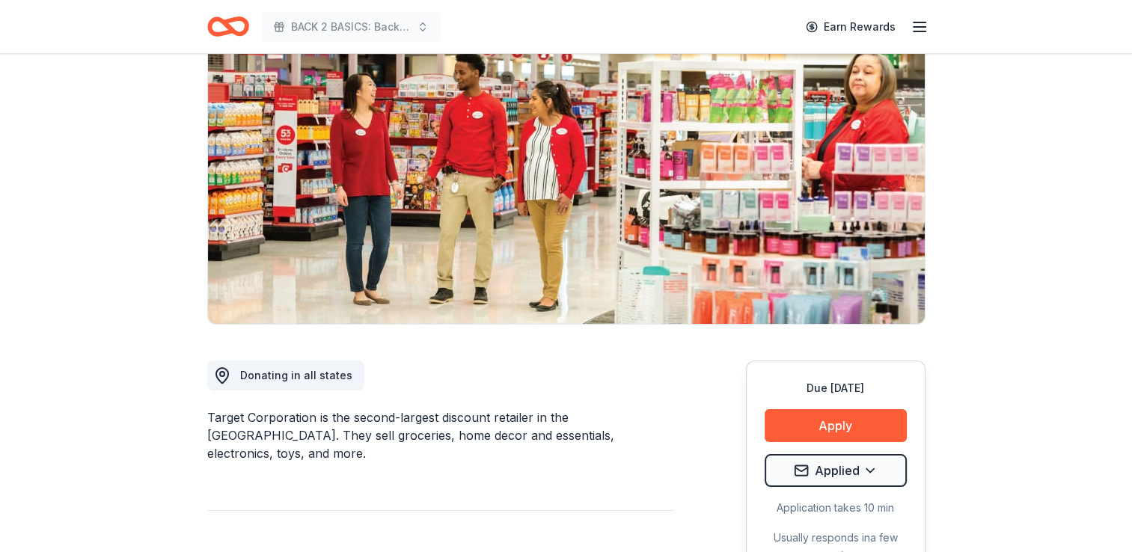
scroll to position [150, 0]
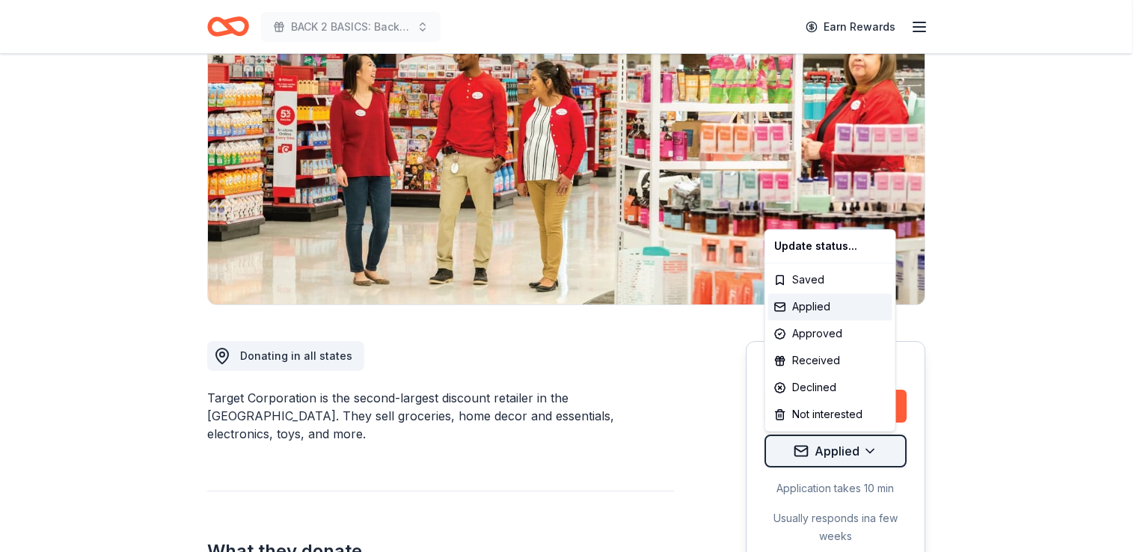
click at [868, 403] on html "BACK 2 BASICS: Back to School Event Earn Rewards Due [DATE] Share Target 4.2 • …" at bounding box center [571, 126] width 1143 height 552
click at [871, 403] on html "BACK 2 BASICS: Back to School Event Earn Rewards Due [DATE] Share Target 4.2 • …" at bounding box center [571, 126] width 1143 height 552
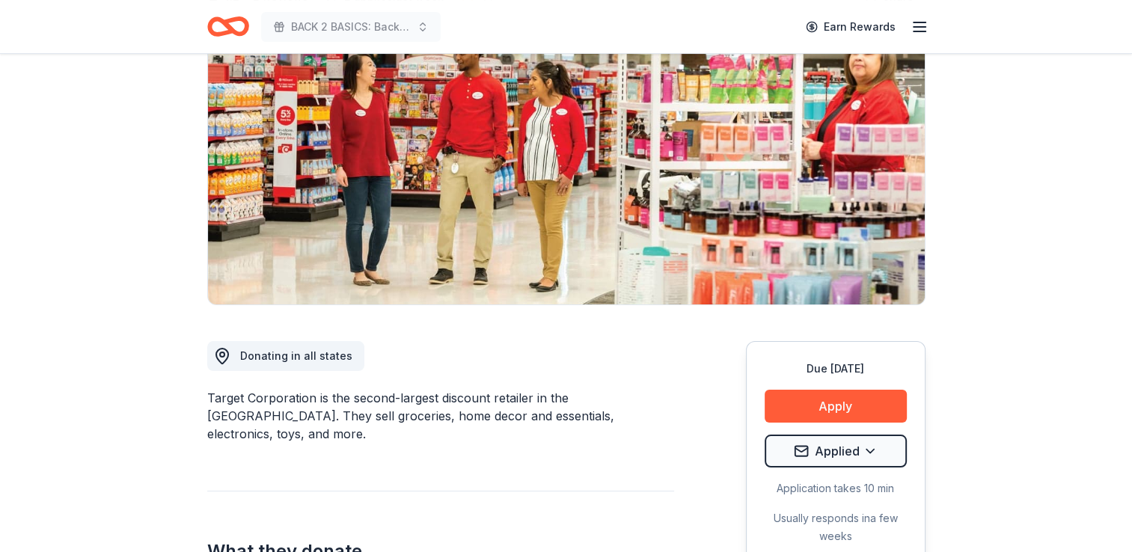
scroll to position [299, 0]
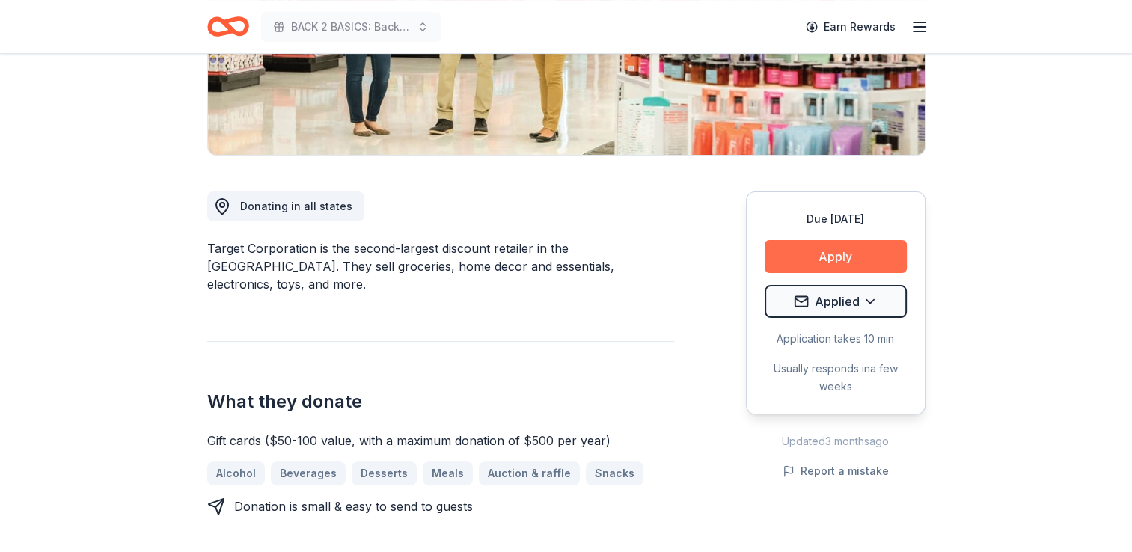
click at [784, 263] on button "Apply" at bounding box center [836, 256] width 142 height 33
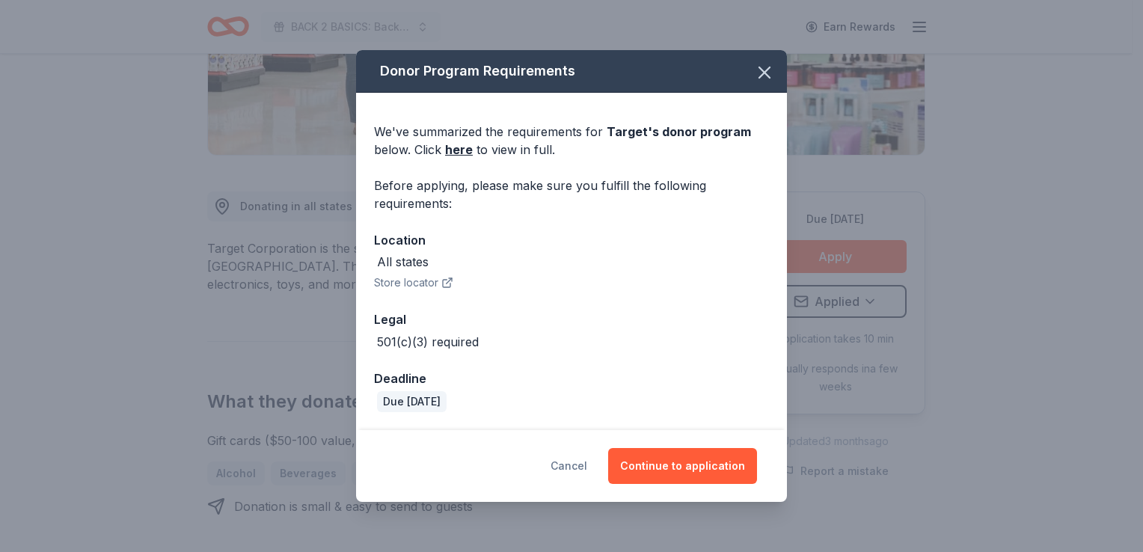
click at [584, 467] on button "Cancel" at bounding box center [569, 466] width 37 height 36
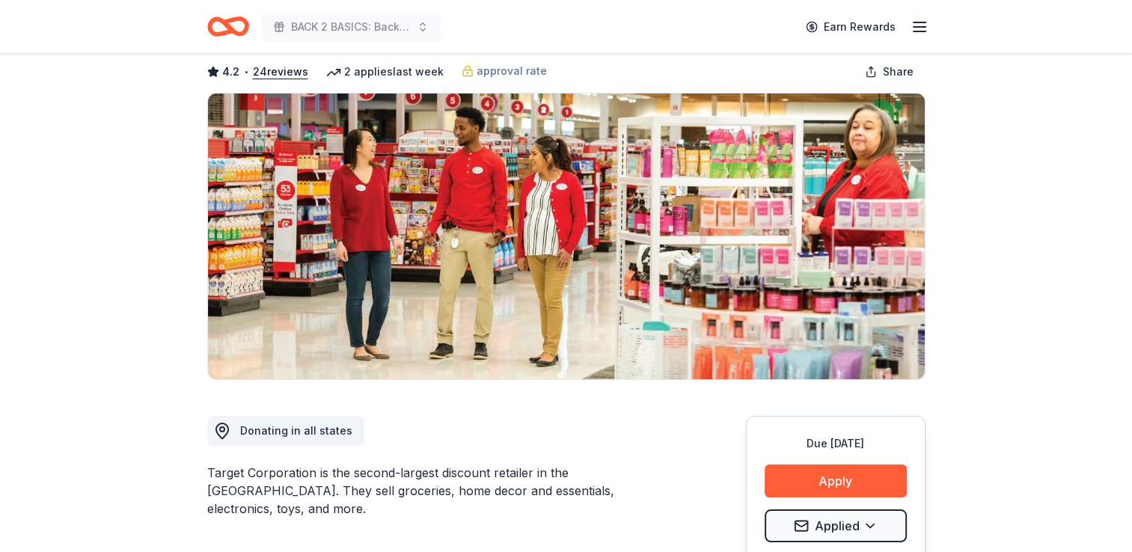
scroll to position [0, 0]
